Goal: Check status: Check status

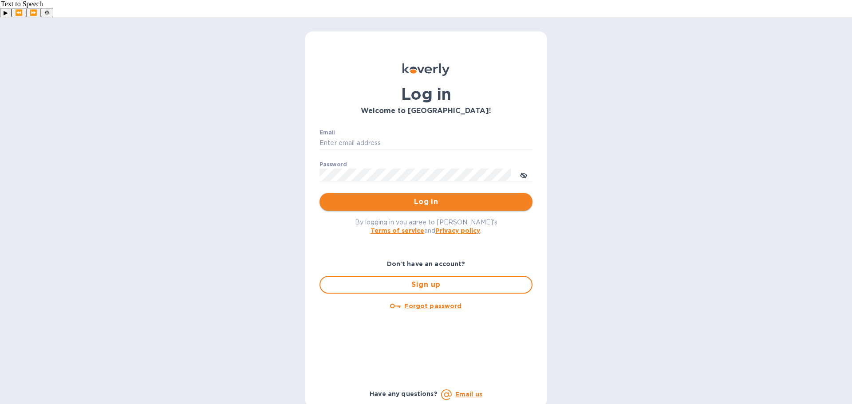
type input "dj@djkimports.com"
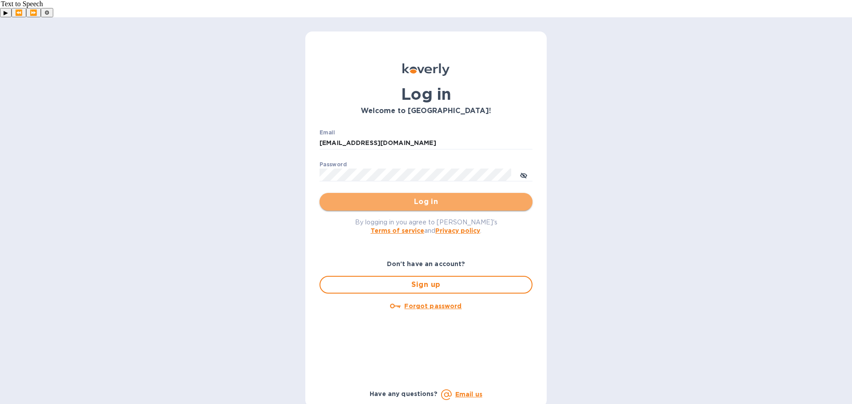
click at [428, 196] on span "Log in" at bounding box center [425, 201] width 199 height 11
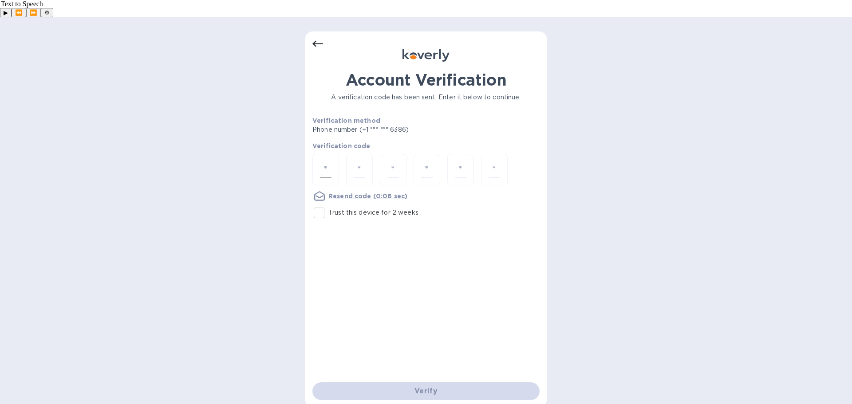
click at [318, 154] on div at bounding box center [325, 169] width 27 height 31
type input "1"
type input "5"
type input "0"
type input "8"
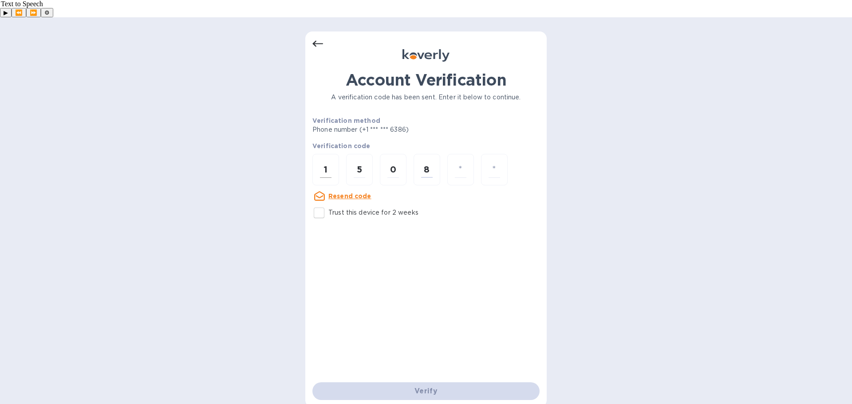
type input "5"
type input "6"
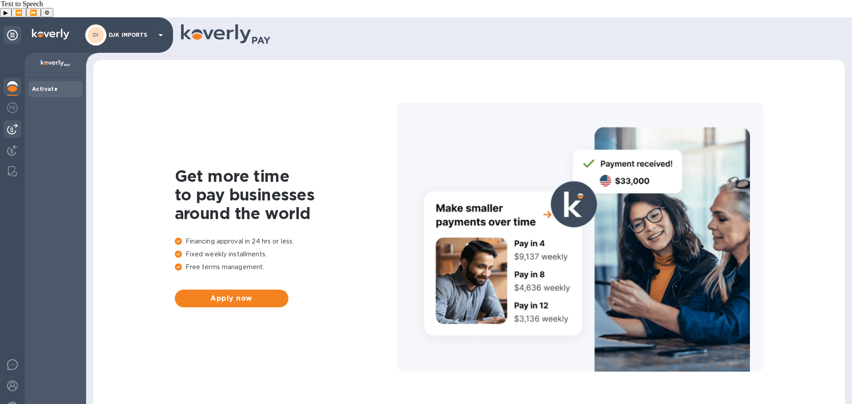
click at [12, 124] on img at bounding box center [12, 129] width 11 height 11
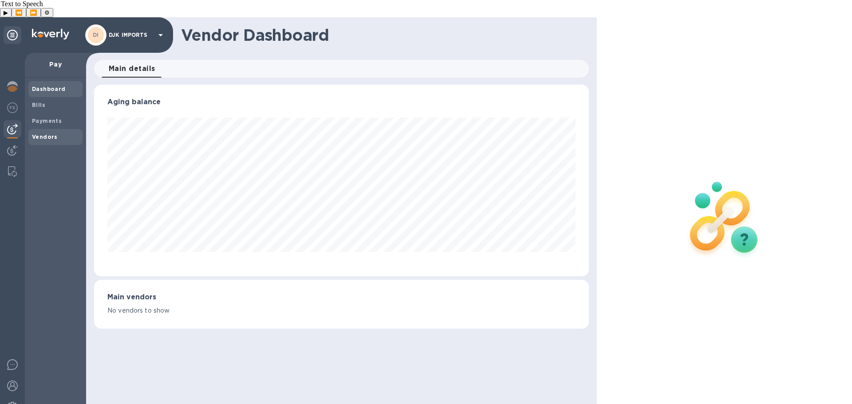
scroll to position [192, 494]
click at [59, 118] on b "Payments" at bounding box center [47, 121] width 30 height 7
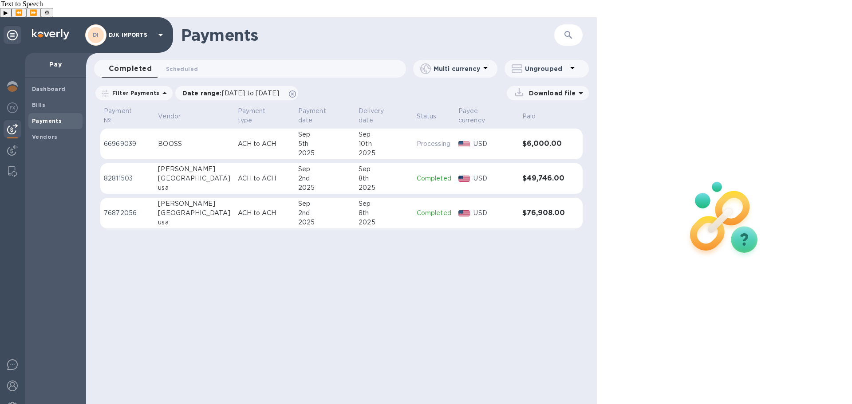
click at [238, 174] on p "ACH to ACH" at bounding box center [264, 178] width 53 height 9
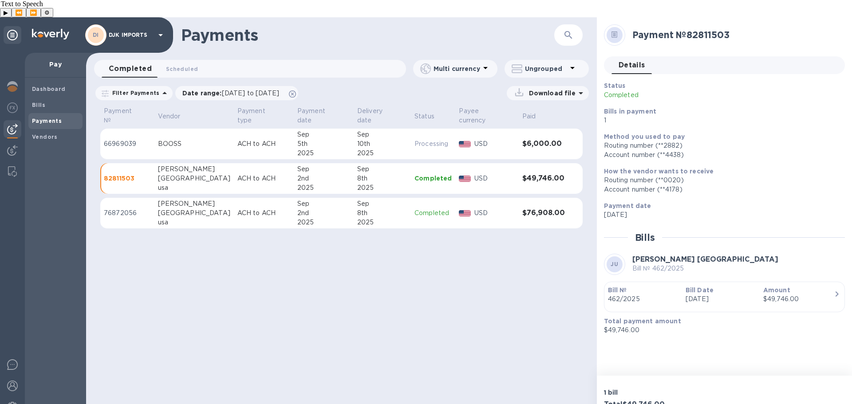
click at [201, 198] on td "[PERSON_NAME] [GEOGRAPHIC_DATA]" at bounding box center [193, 213] width 79 height 31
drag, startPoint x: 122, startPoint y: 257, endPoint x: 114, endPoint y: 254, distance: 8.8
click at [122, 257] on div "Payments ​ Completed 0 Scheduled 0 Multi currency Ungrouped Filter Payments Dat…" at bounding box center [341, 219] width 511 height 404
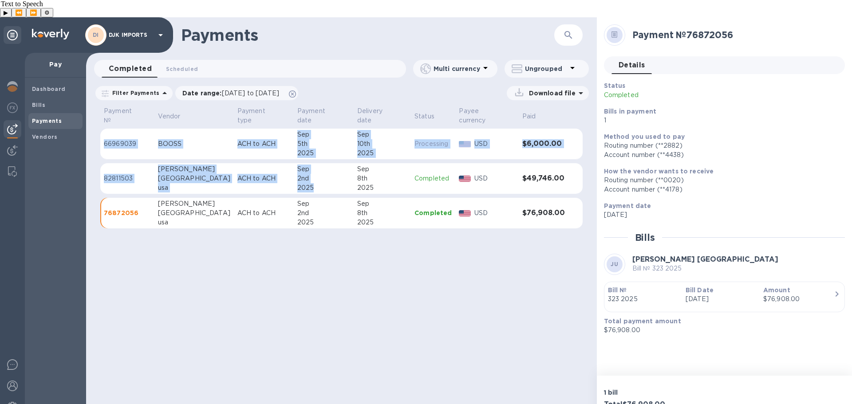
drag, startPoint x: 96, startPoint y: 136, endPoint x: 315, endPoint y: 259, distance: 251.2
click at [297, 165] on div "Payment № Vendor Payment type Payment date Delivery date Status Payee currency …" at bounding box center [341, 171] width 511 height 132
click at [320, 266] on div "Payments ​ Completed 0 Scheduled 0 Multi currency Ungrouped Filter Payments Dat…" at bounding box center [341, 219] width 511 height 404
